Goal: Information Seeking & Learning: Find contact information

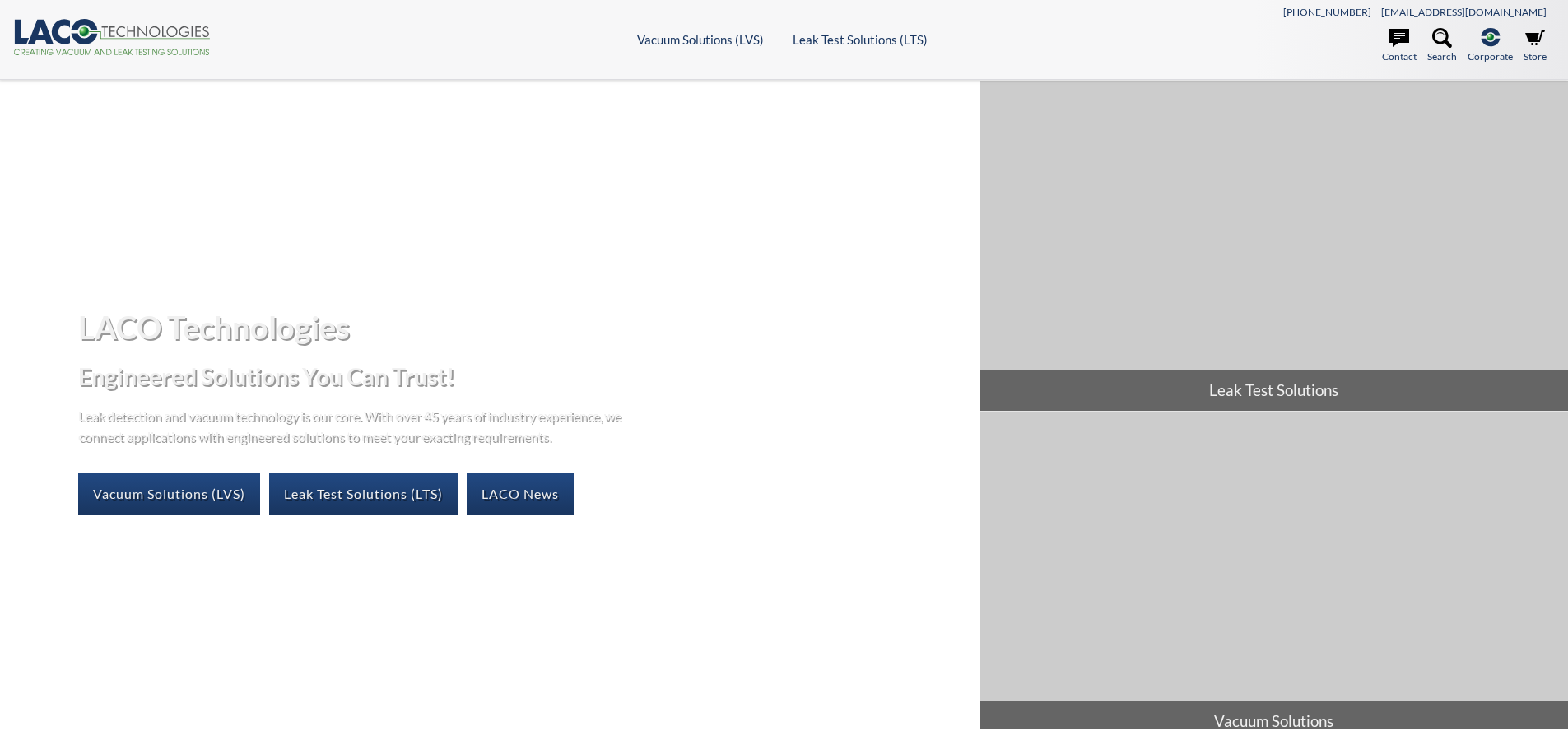
select select "Language Translate Widget"
click at [178, 499] on link "Vacuum Solutions (LVS)" at bounding box center [169, 494] width 182 height 41
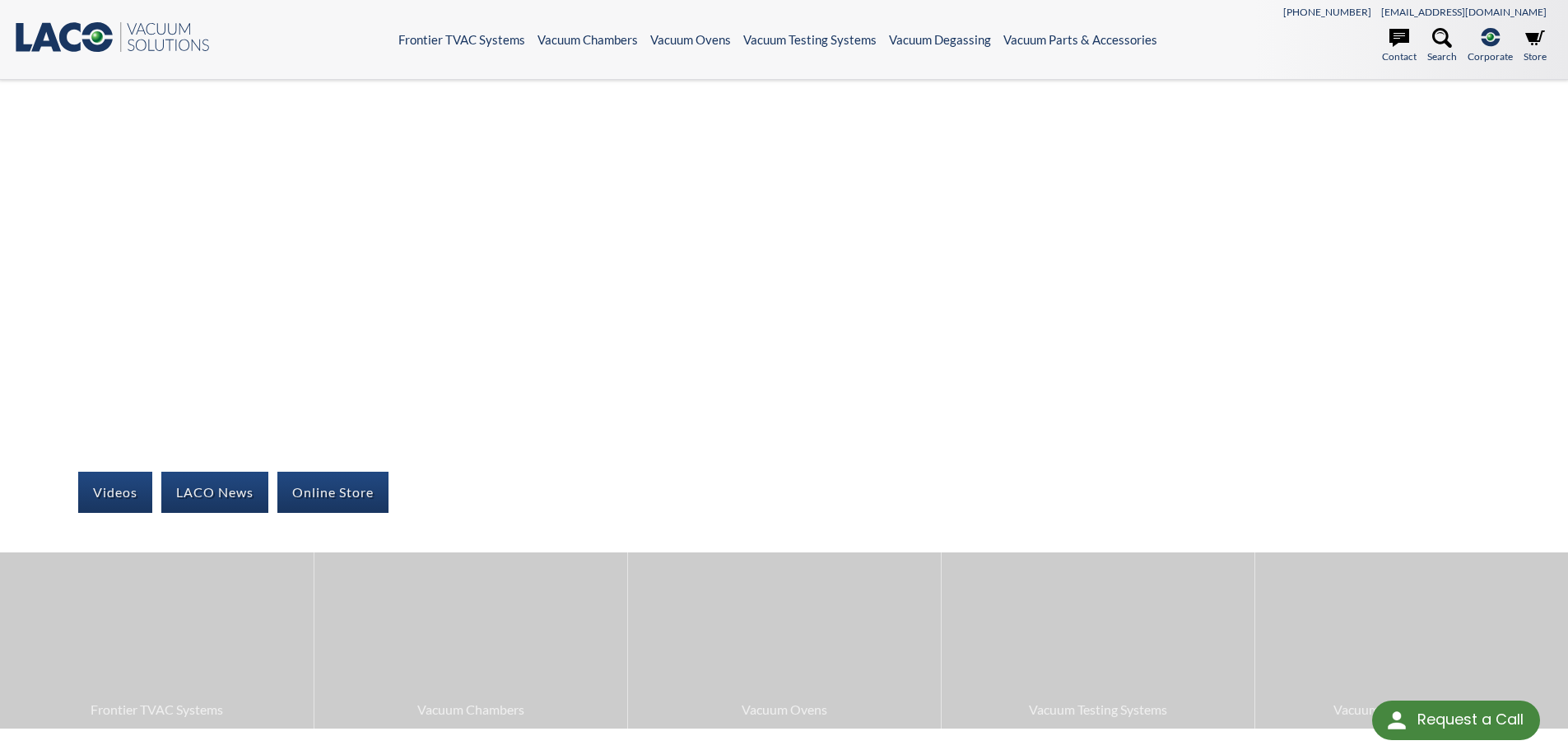
select select "Language Translate Widget"
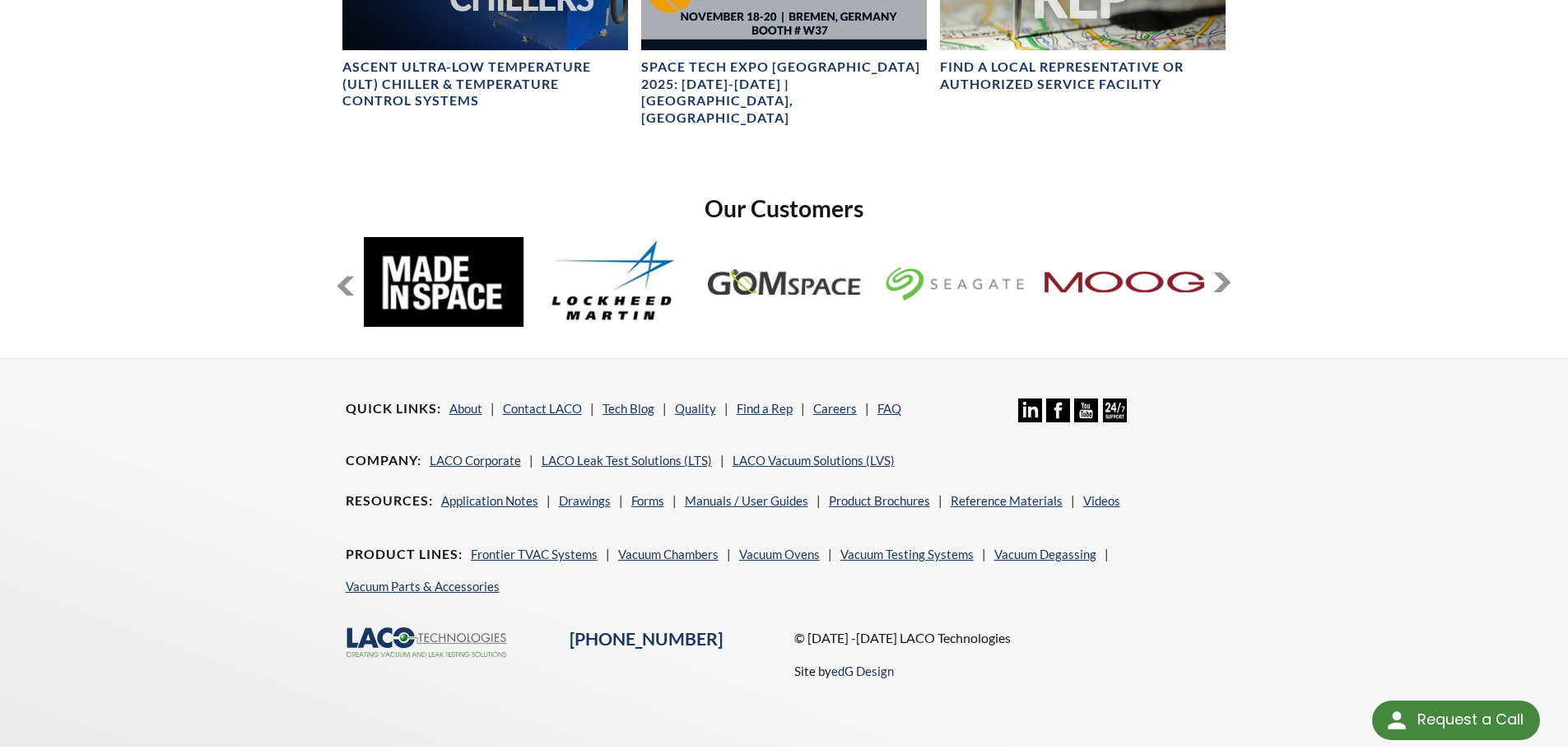
scroll to position [1277, 0]
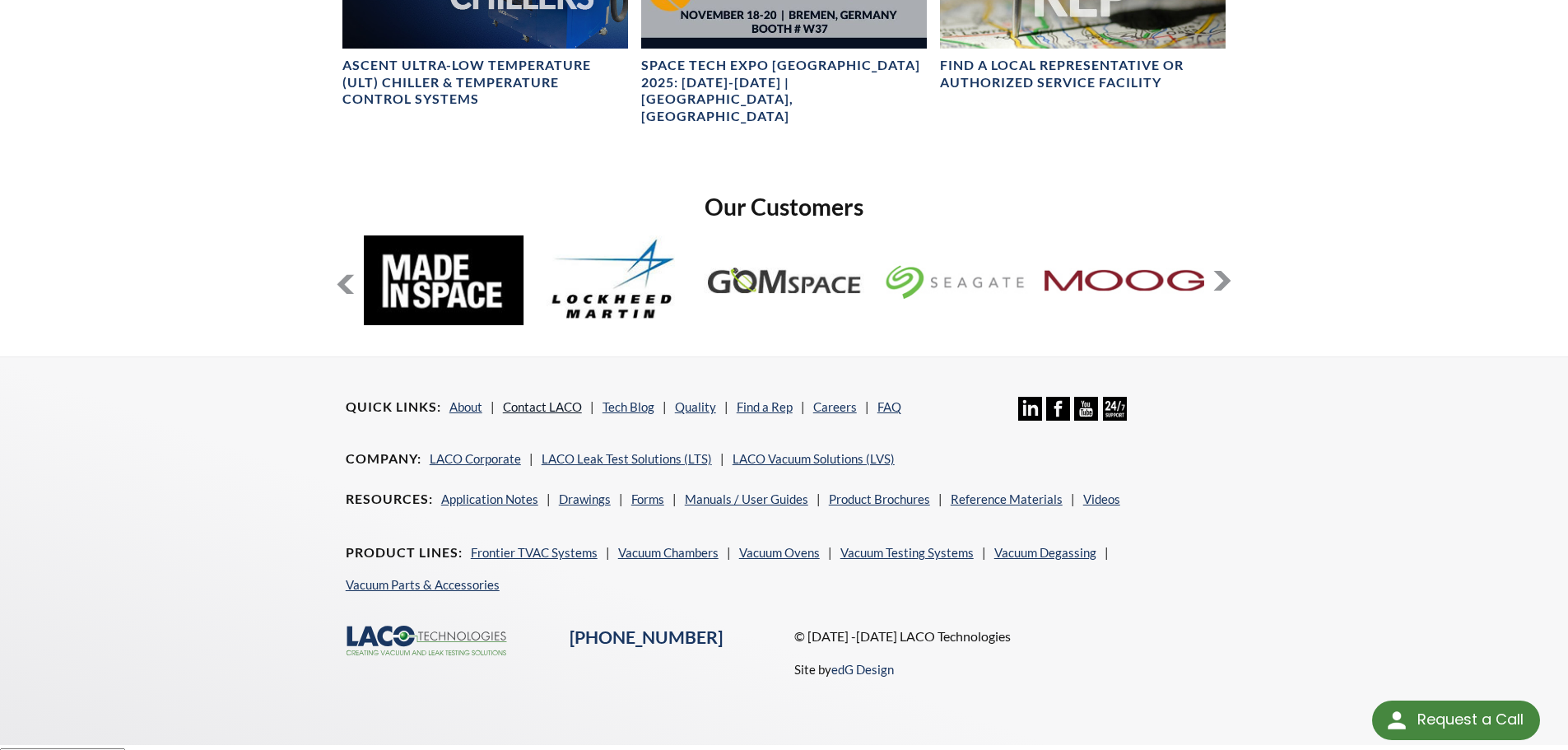
click at [555, 399] on link "Contact LACO" at bounding box center [542, 406] width 79 height 15
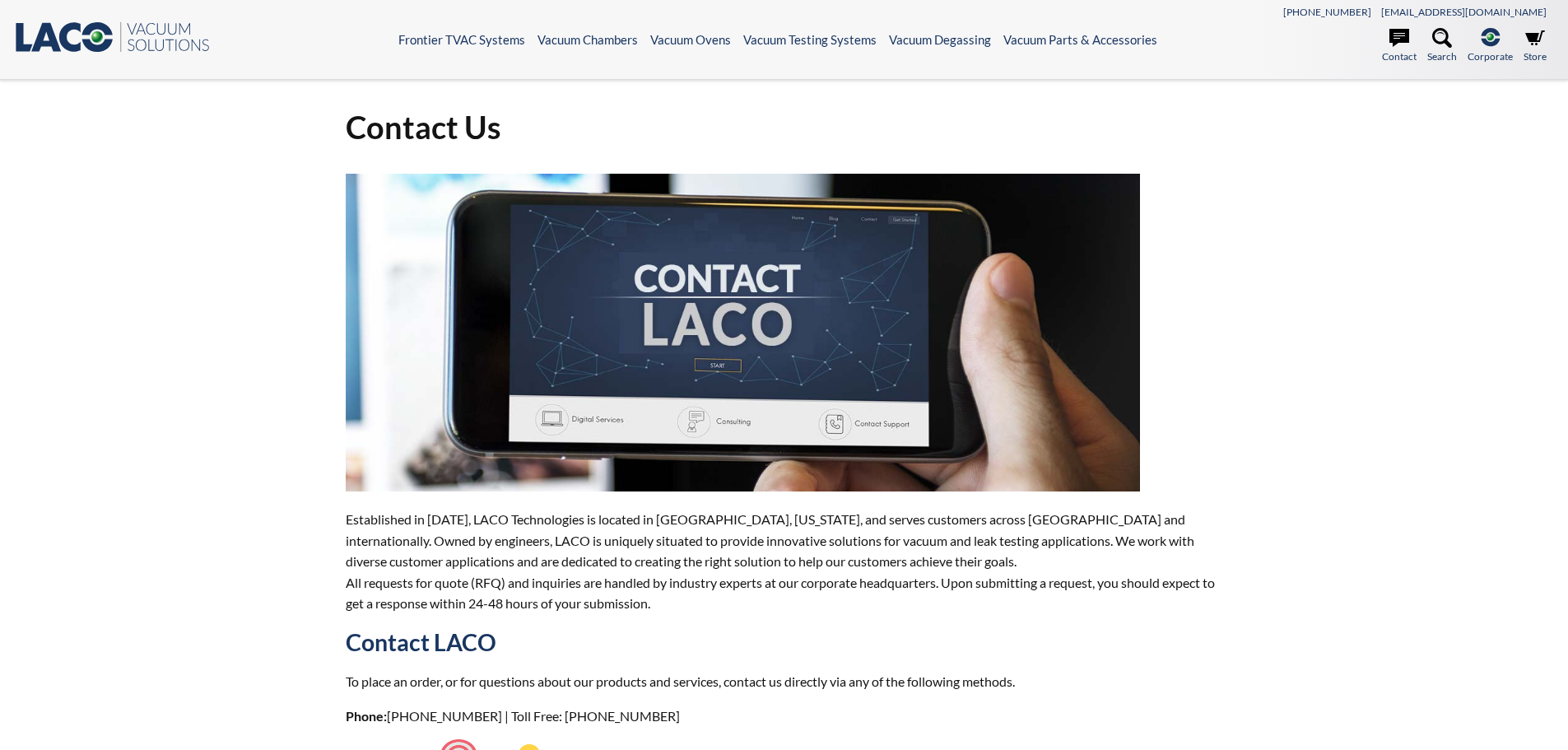
select select "Language Translate Widget"
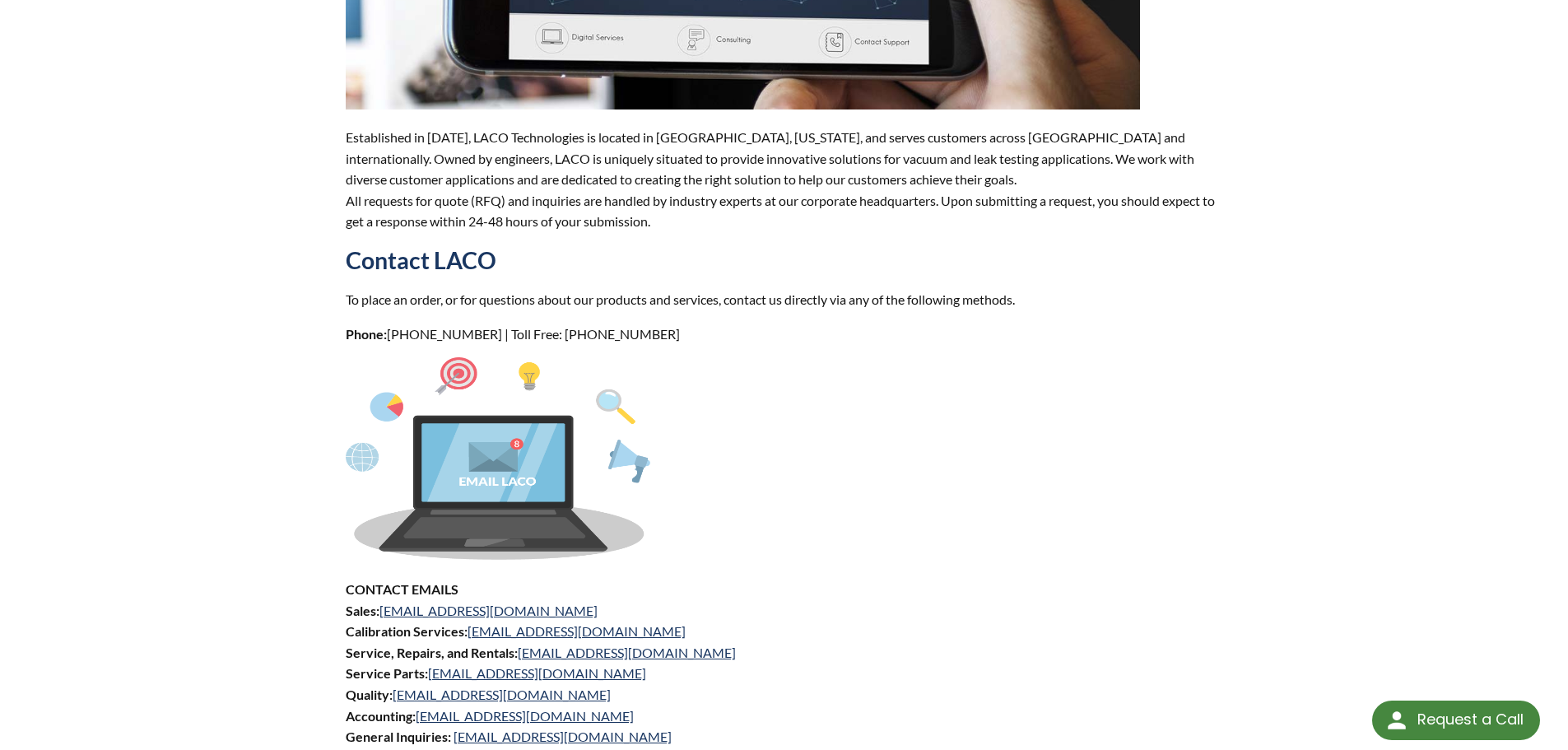
scroll to position [411, 0]
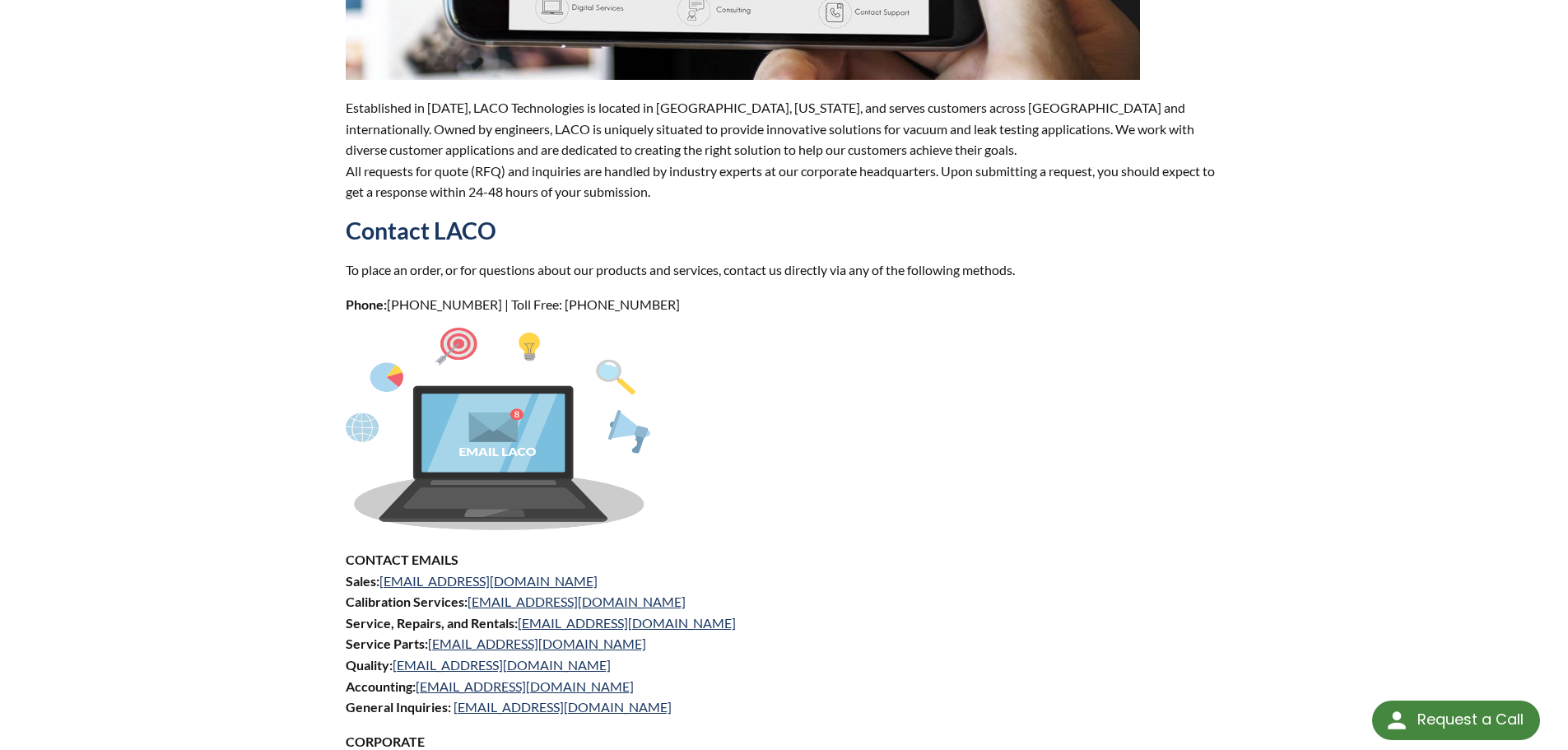
drag, startPoint x: 570, startPoint y: 599, endPoint x: 759, endPoint y: 647, distance: 195.0
click at [759, 647] on p "CONTACT EMAILS Sales: [EMAIL_ADDRESS][DOMAIN_NAME] Calibration Services: [EMAIL…" at bounding box center [784, 633] width 877 height 169
drag, startPoint x: 633, startPoint y: 602, endPoint x: 470, endPoint y: 600, distance: 163.0
click at [470, 600] on p "CONTACT EMAILS Sales: [EMAIL_ADDRESS][DOMAIN_NAME] Calibration Services: [EMAIL…" at bounding box center [784, 633] width 877 height 169
copy link "[EMAIL_ADDRESS][DOMAIN_NAME]"
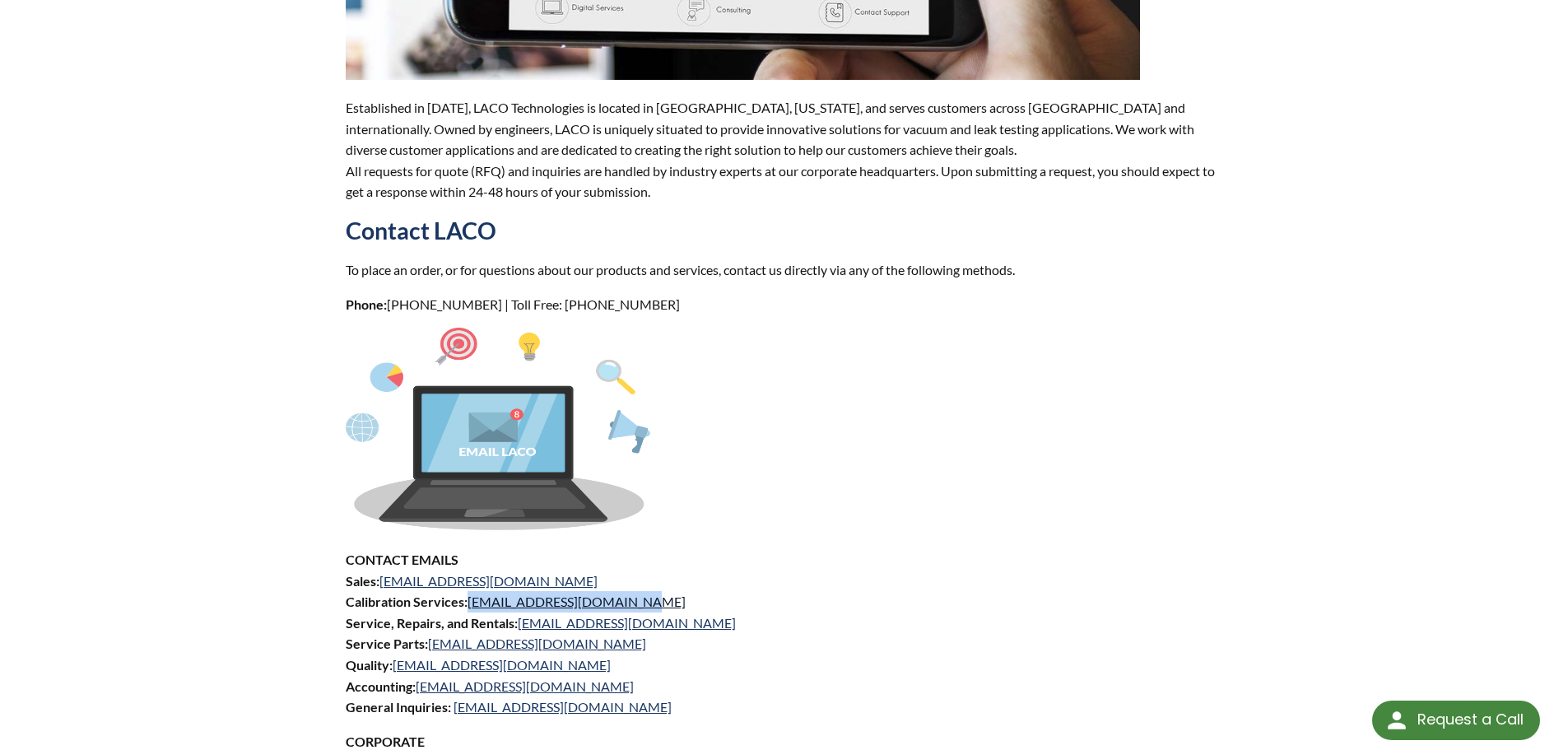
copy link "[EMAIL_ADDRESS][DOMAIN_NAME]"
